Goal: Information Seeking & Learning: Learn about a topic

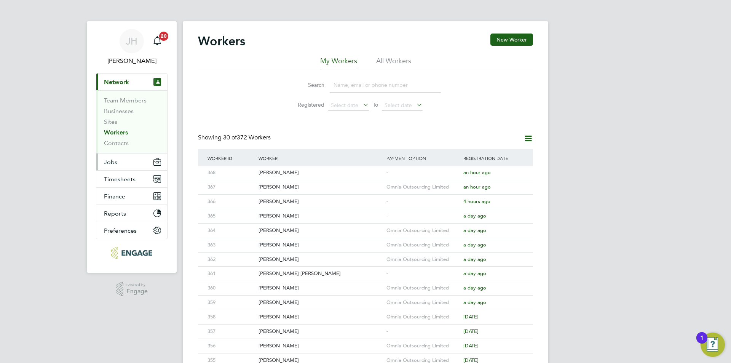
click at [134, 161] on button "Jobs" at bounding box center [131, 161] width 71 height 17
click at [651, 136] on div "[PERSON_NAME] Notifications 20 Applications: Current page: Network Team Members…" at bounding box center [365, 324] width 731 height 648
click at [551, 184] on div "[PERSON_NAME] Notifications 20 Applications: Current page: Network Team Members…" at bounding box center [365, 324] width 731 height 648
click at [132, 164] on button "Jobs" at bounding box center [131, 161] width 71 height 17
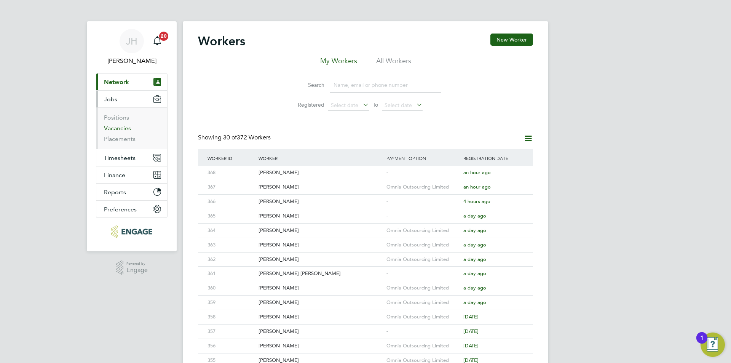
click at [125, 127] on link "Vacancies" at bounding box center [117, 127] width 27 height 7
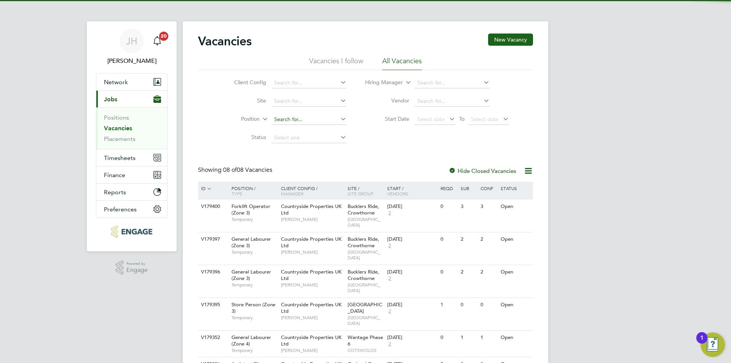
click at [300, 117] on input at bounding box center [308, 119] width 75 height 11
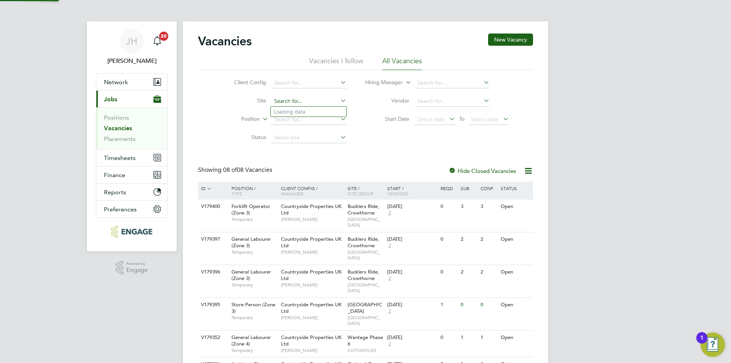
click at [312, 105] on input at bounding box center [308, 101] width 75 height 11
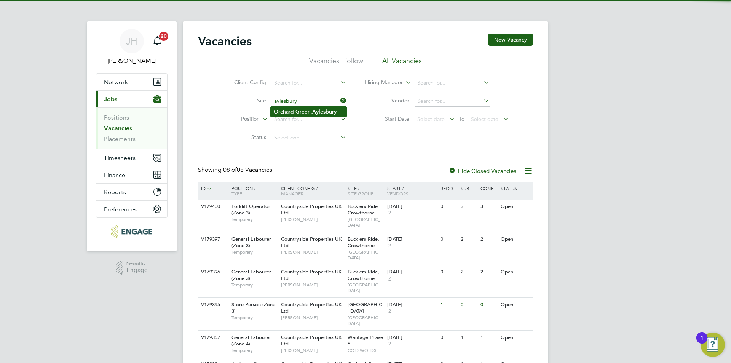
click at [305, 113] on li "Orchard Green, [GEOGRAPHIC_DATA]" at bounding box center [309, 112] width 76 height 10
type input "Orchard Green, [GEOGRAPHIC_DATA]"
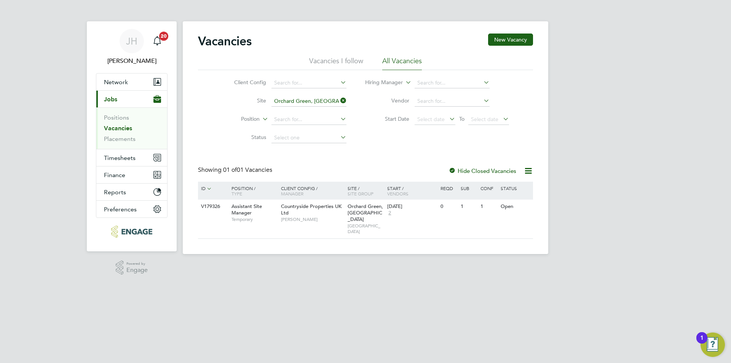
click at [464, 167] on label "Hide Closed Vacancies" at bounding box center [482, 170] width 68 height 7
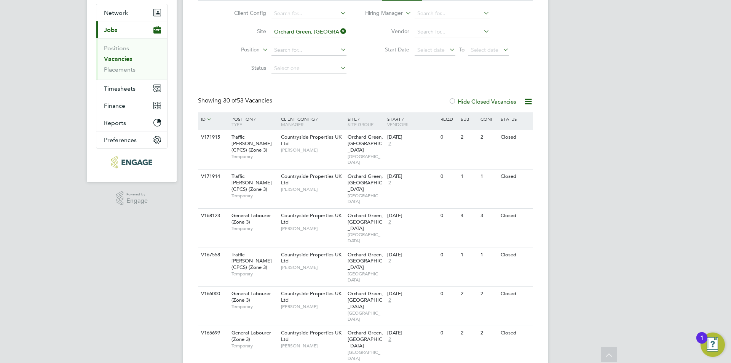
scroll to position [31, 0]
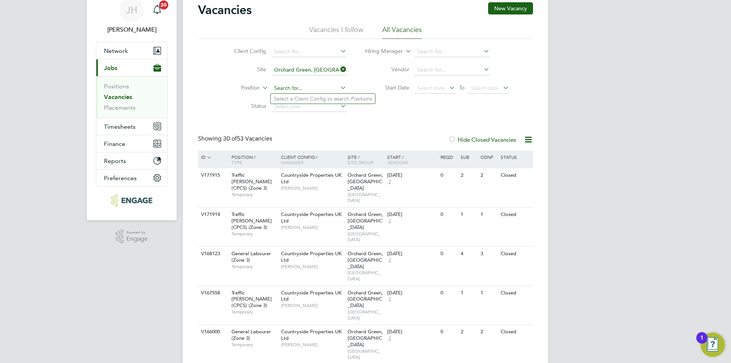
click at [307, 92] on input at bounding box center [308, 88] width 75 height 11
type input "fork"
click at [339, 90] on icon at bounding box center [339, 87] width 0 height 11
click at [314, 89] on input at bounding box center [308, 88] width 75 height 11
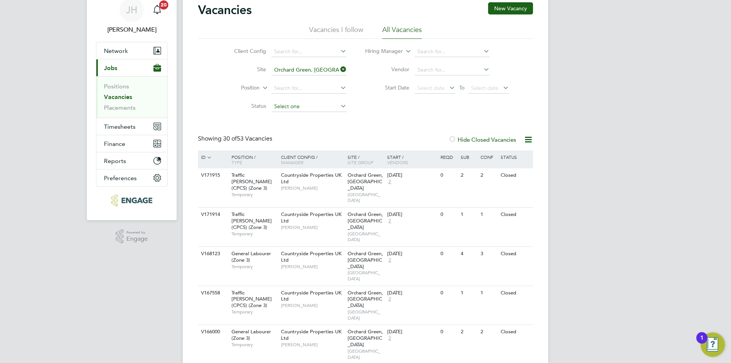
click at [303, 103] on input at bounding box center [308, 106] width 75 height 11
click at [348, 26] on li "Vacancies I follow" at bounding box center [336, 32] width 54 height 14
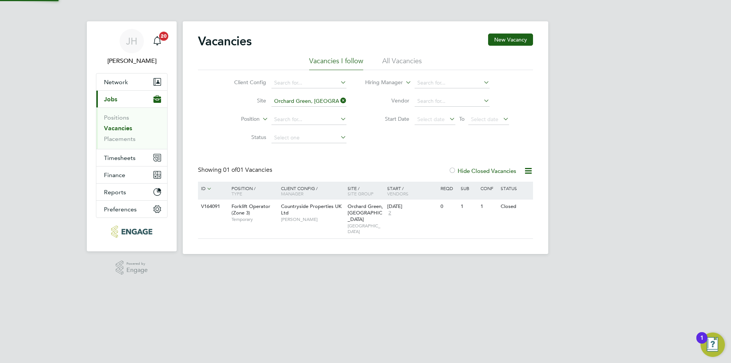
scroll to position [0, 0]
click at [471, 171] on label "Hide Closed Vacancies" at bounding box center [482, 170] width 68 height 7
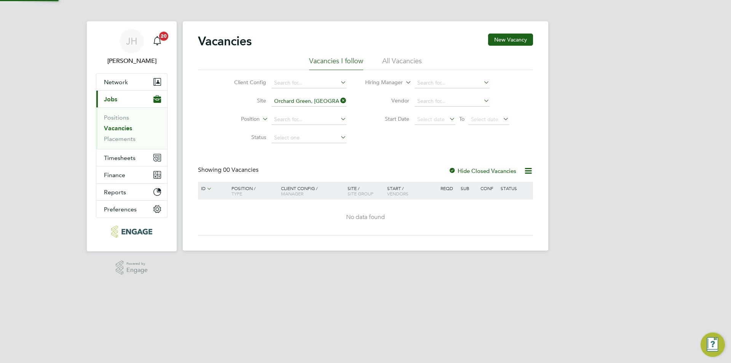
click at [461, 171] on label "Hide Closed Vacancies" at bounding box center [482, 170] width 68 height 7
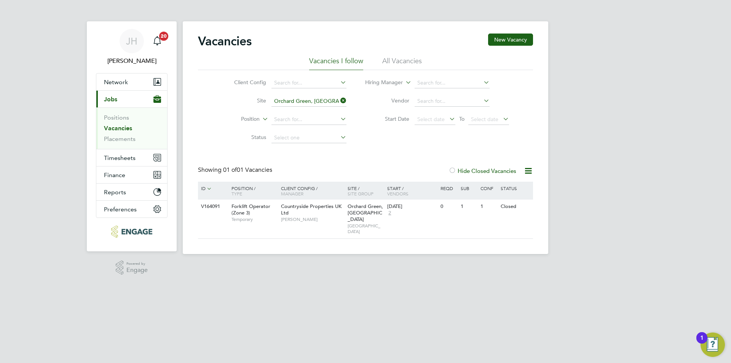
click at [396, 60] on li "All Vacancies" at bounding box center [402, 63] width 40 height 14
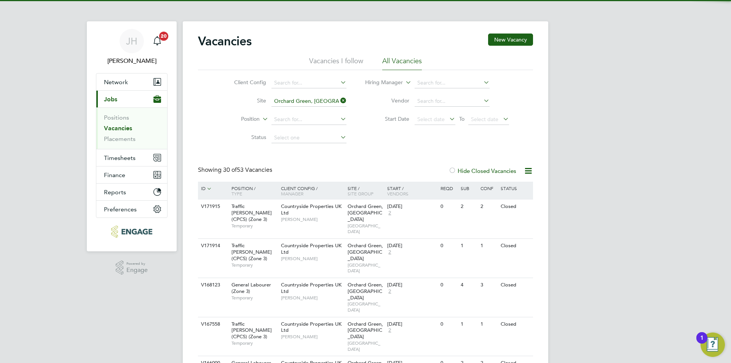
click at [349, 64] on li "Vacancies I follow" at bounding box center [336, 63] width 54 height 14
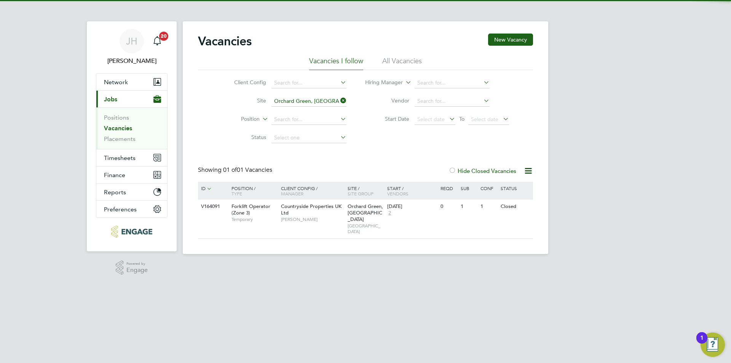
click at [395, 64] on li "All Vacancies" at bounding box center [402, 63] width 40 height 14
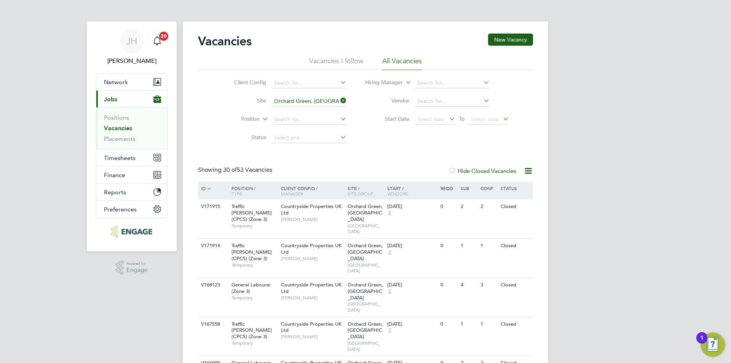
click at [387, 134] on div "Client Config Site [GEOGRAPHIC_DATA], [GEOGRAPHIC_DATA] Position Status Hiring …" at bounding box center [365, 108] width 335 height 77
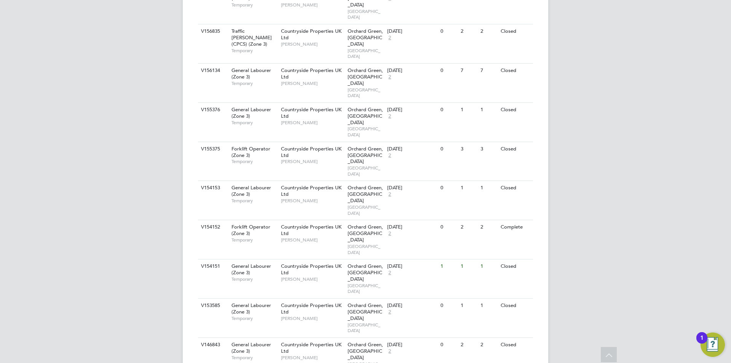
scroll to position [869, 0]
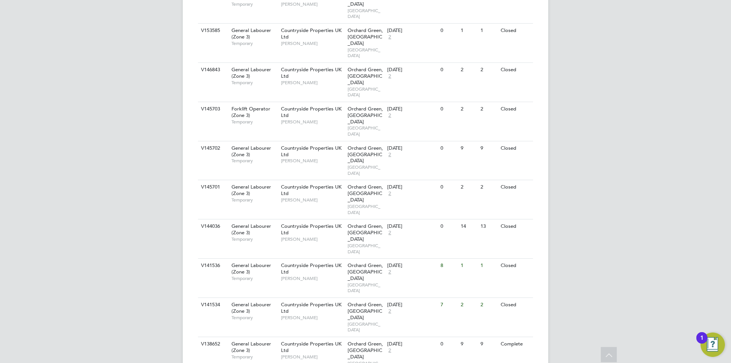
scroll to position [1112, 0]
